Goal: Information Seeking & Learning: Learn about a topic

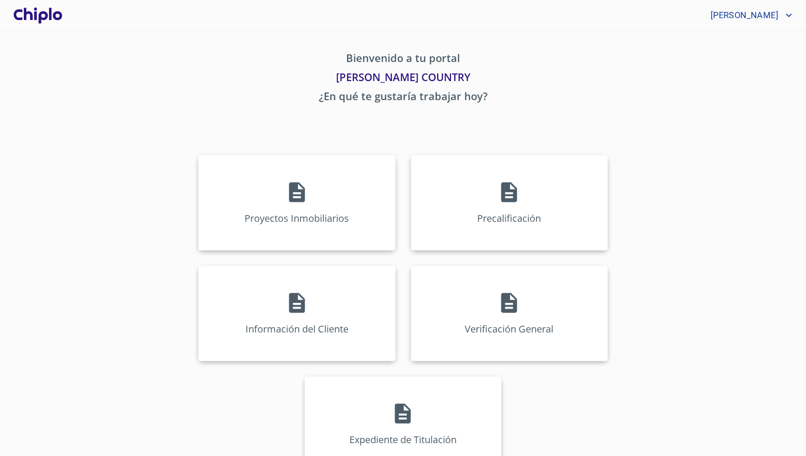
click at [142, 112] on div "Bienvenido a tu portal Enrique YU COUNTRY ¿En qué te gustaría trabajar hoy? Pro…" at bounding box center [403, 254] width 610 height 446
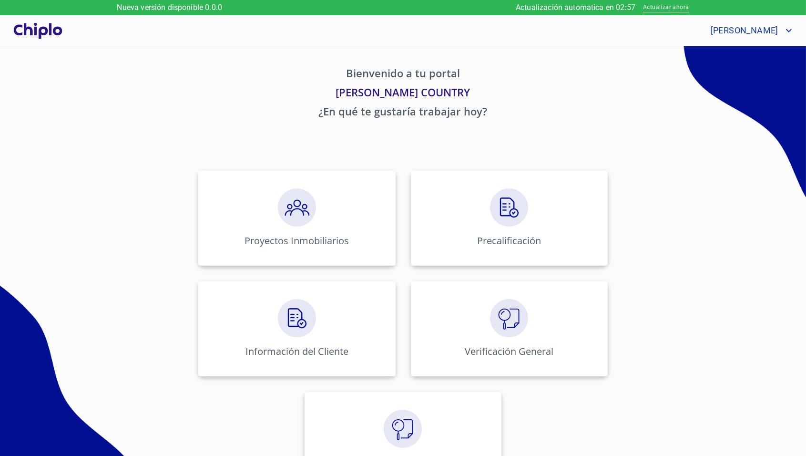
click at [652, 8] on span "Actualizar ahora" at bounding box center [666, 8] width 46 height 10
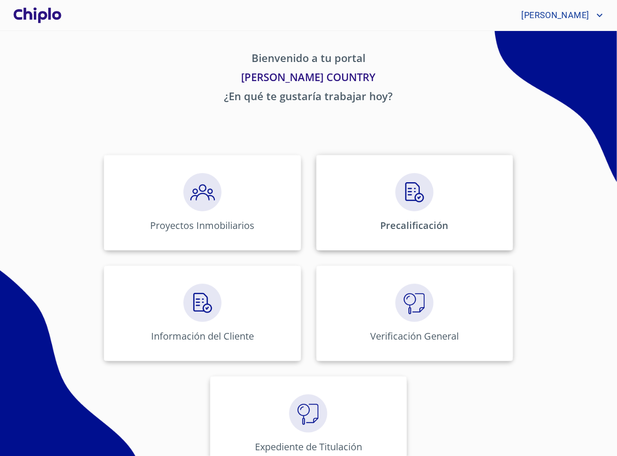
click at [337, 231] on div "Precalificación" at bounding box center [414, 202] width 197 height 95
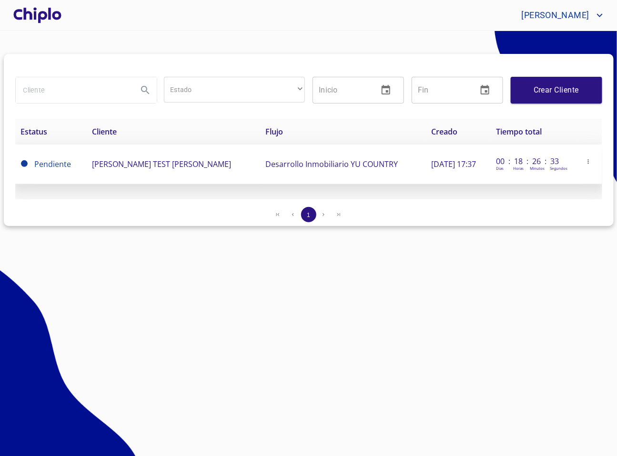
click at [245, 174] on td "ENRIQUE TEST FERNANDEZ HERNANDEZ" at bounding box center [172, 164] width 173 height 40
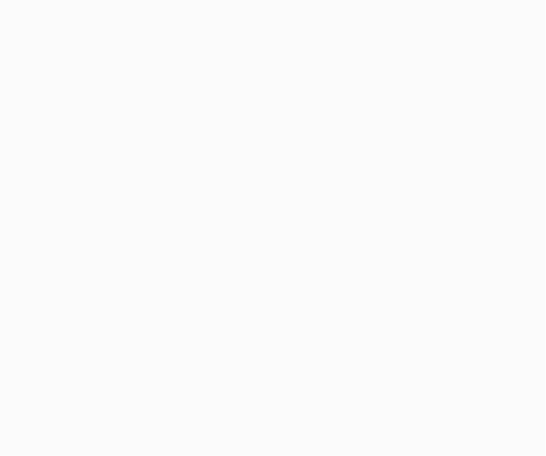
click at [394, 222] on div at bounding box center [273, 228] width 546 height 456
click at [412, 136] on div at bounding box center [273, 228] width 546 height 456
drag, startPoint x: 240, startPoint y: 58, endPoint x: 209, endPoint y: 31, distance: 41.2
click at [240, 58] on div at bounding box center [273, 228] width 546 height 456
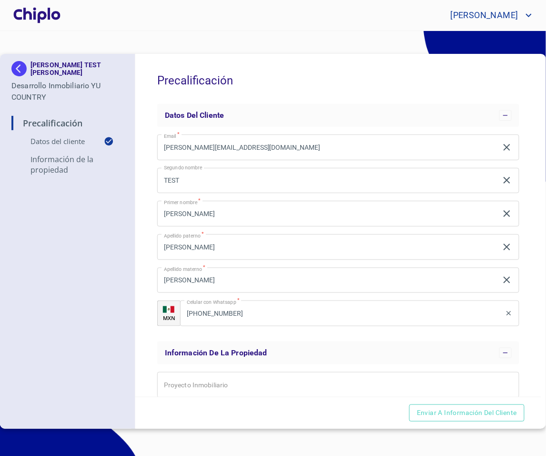
click at [41, 18] on div at bounding box center [36, 15] width 51 height 31
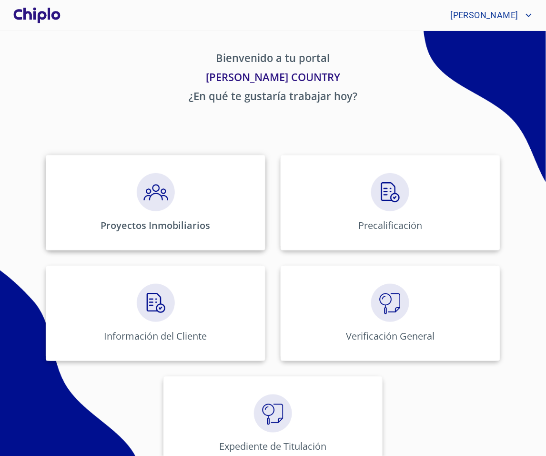
click at [223, 218] on div "Proyectos Inmobiliarios" at bounding box center [156, 202] width 220 height 95
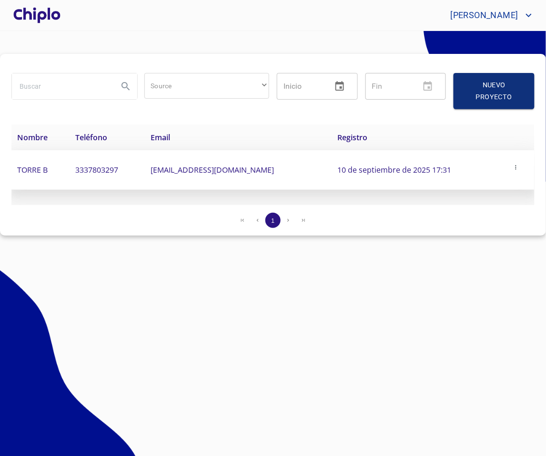
click at [215, 164] on span "[EMAIL_ADDRESS][DOMAIN_NAME]" at bounding box center [212, 169] width 123 height 10
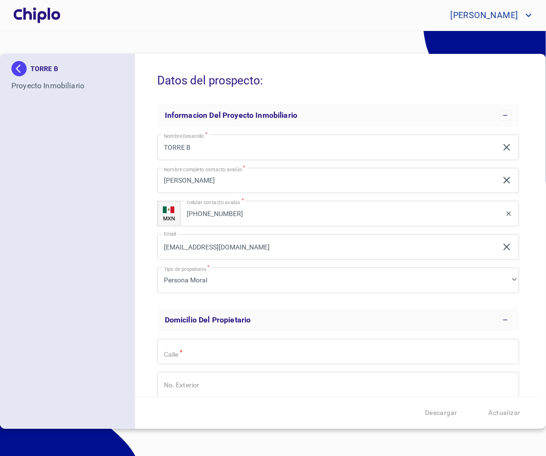
click at [44, 19] on div at bounding box center [36, 15] width 51 height 31
